Goal: Find specific page/section: Find specific page/section

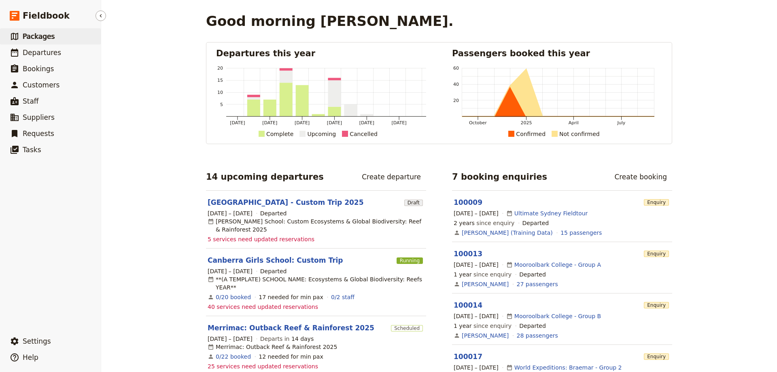
click at [43, 38] on span "Packages" at bounding box center [39, 36] width 32 height 8
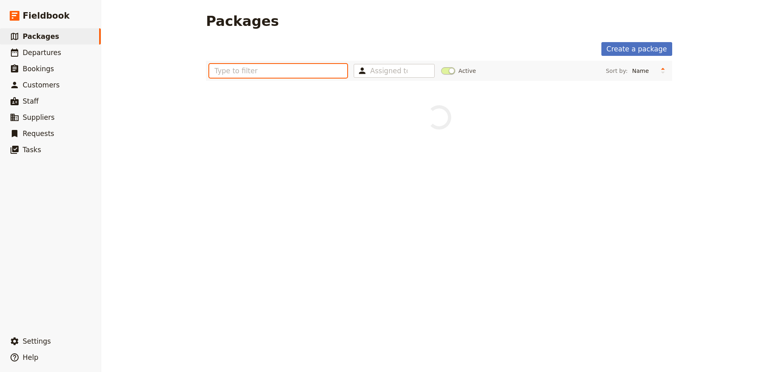
click at [243, 73] on input "text" at bounding box center [278, 71] width 138 height 14
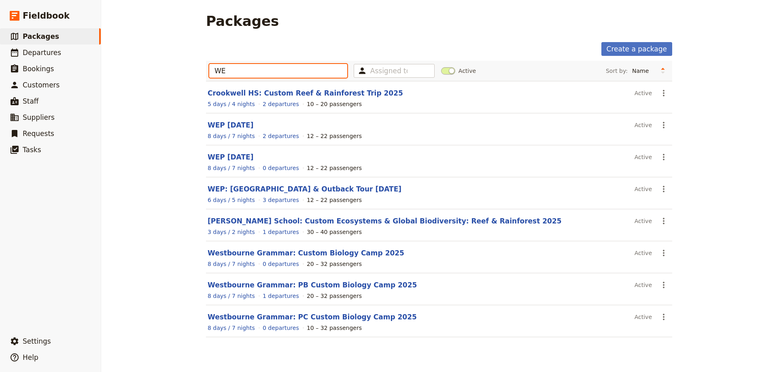
type input "W"
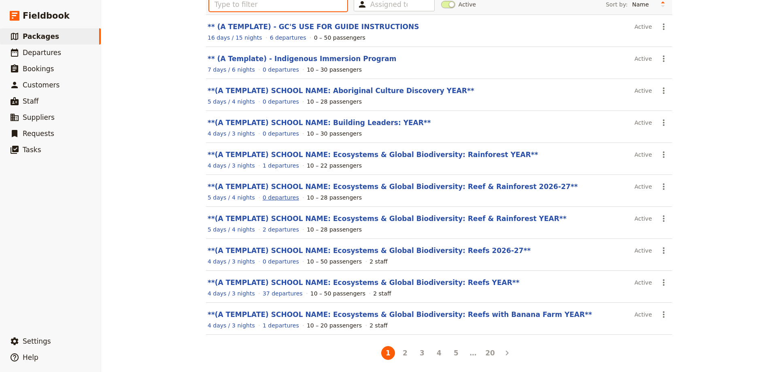
scroll to position [69, 0]
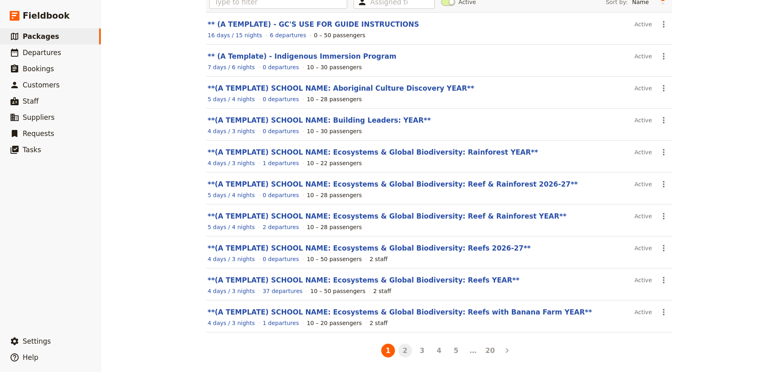
click at [404, 352] on button "2" at bounding box center [405, 351] width 14 height 14
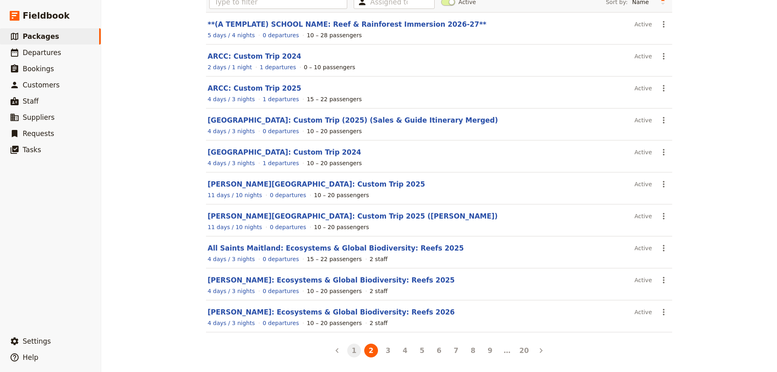
click at [350, 349] on button "1" at bounding box center [354, 351] width 14 height 14
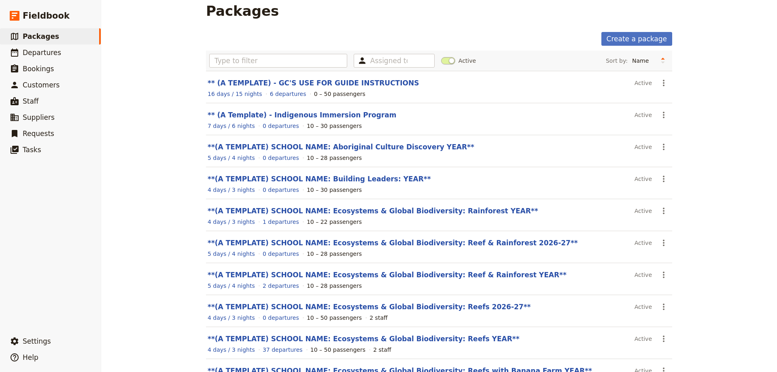
scroll to position [0, 0]
